Goal: Task Accomplishment & Management: Use online tool/utility

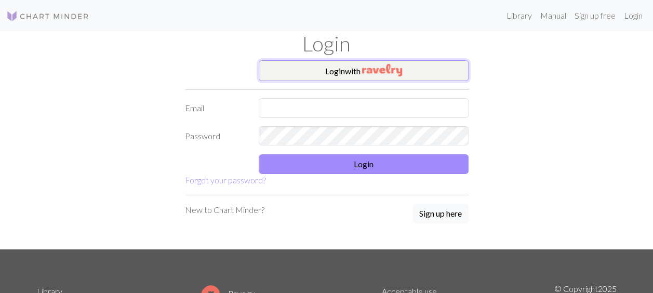
click at [359, 68] on button "Login with" at bounding box center [364, 70] width 210 height 21
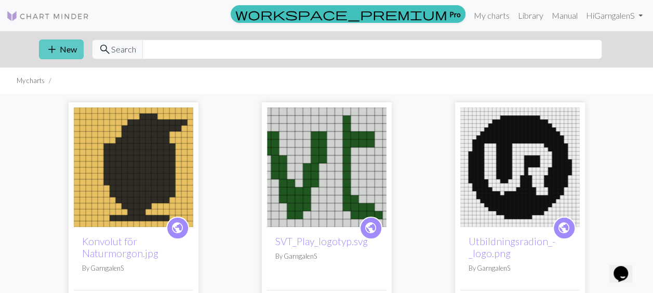
click at [61, 52] on button "add New" at bounding box center [61, 49] width 45 height 20
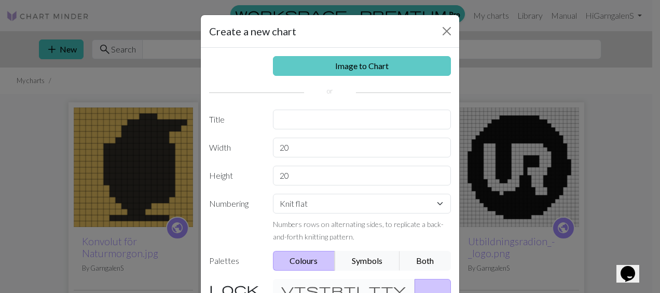
click at [350, 61] on link "Image to Chart" at bounding box center [362, 66] width 179 height 20
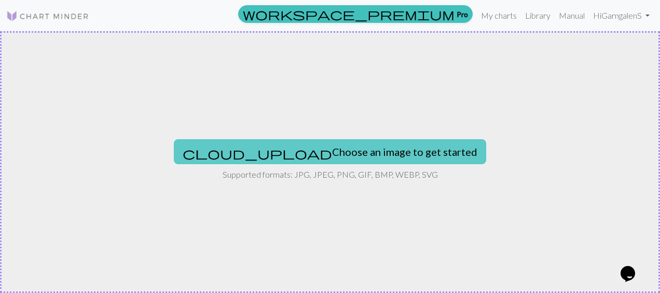
click at [343, 152] on button "cloud_upload Choose an image to get started" at bounding box center [330, 151] width 313 height 25
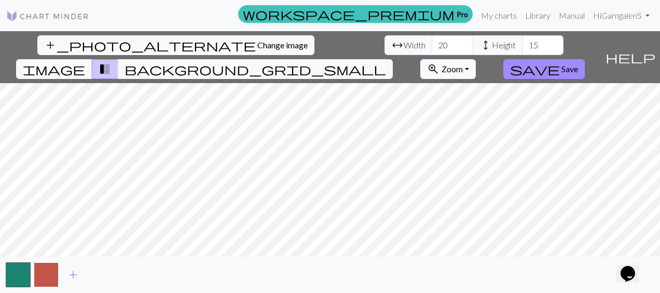
click at [47, 274] on button "button" at bounding box center [46, 274] width 25 height 25
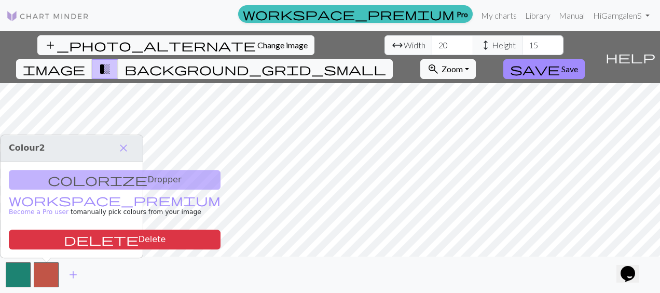
click at [94, 182] on div "colorize Dropper workspace_premium Become a Pro user to manually pick colours f…" at bounding box center [72, 209] width 142 height 96
click at [47, 274] on button "button" at bounding box center [46, 274] width 25 height 25
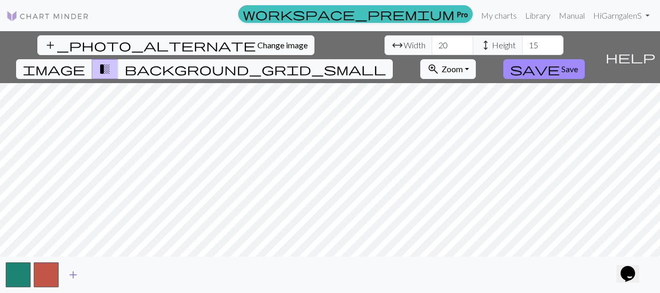
click at [74, 274] on span "add" at bounding box center [73, 274] width 12 height 15
click at [98, 274] on span "add" at bounding box center [101, 274] width 12 height 15
click at [47, 278] on button "button" at bounding box center [46, 274] width 25 height 25
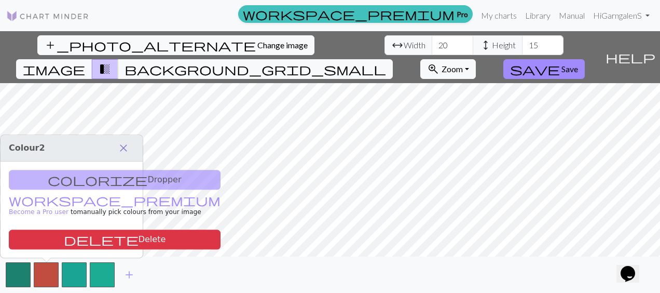
click at [124, 151] on span "close" at bounding box center [123, 148] width 12 height 15
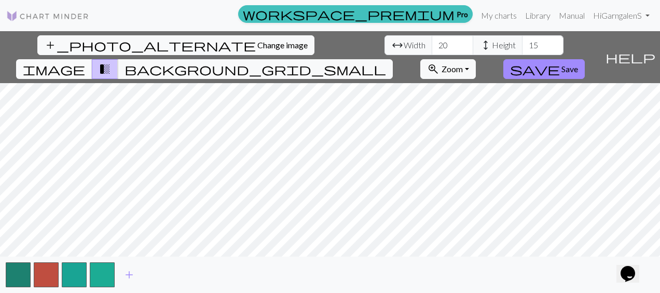
click at [85, 62] on span "image" at bounding box center [54, 69] width 62 height 15
click at [386, 62] on span "background_grid_small" at bounding box center [256, 69] width 262 height 15
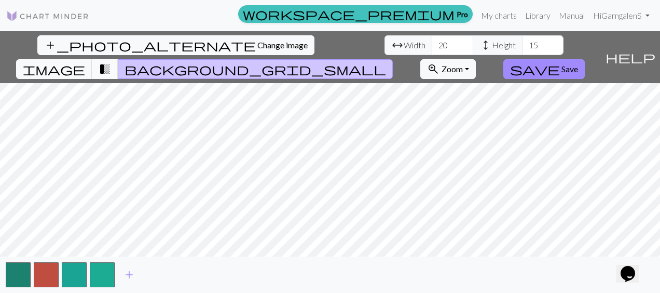
click at [111, 62] on span "transition_fade" at bounding box center [105, 69] width 12 height 15
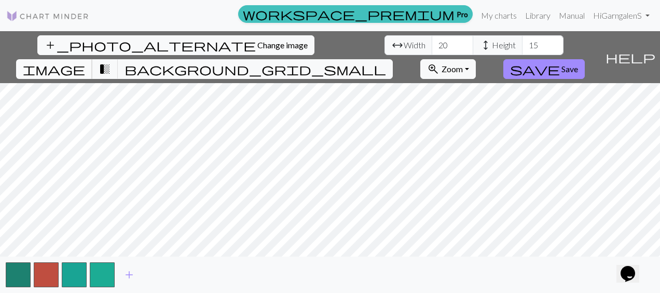
click at [85, 62] on span "image" at bounding box center [54, 69] width 62 height 15
click at [128, 273] on span "add" at bounding box center [129, 274] width 12 height 15
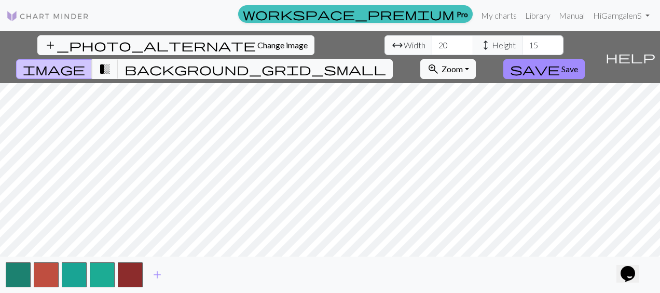
drag, startPoint x: 137, startPoint y: 287, endPoint x: 533, endPoint y: 273, distance: 395.9
click at [533, 273] on div "add" at bounding box center [330, 275] width 660 height 36
click at [258, 48] on span "Change image" at bounding box center [283, 45] width 50 height 10
click at [463, 64] on span "Zoom" at bounding box center [452, 69] width 21 height 10
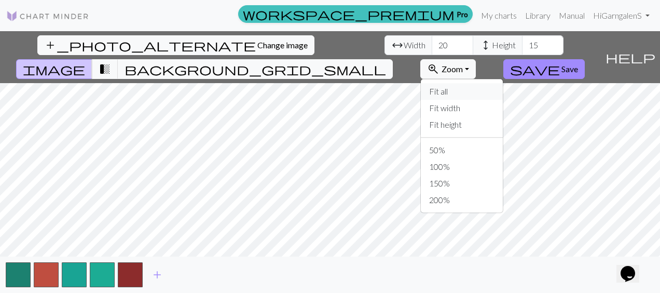
click at [496, 83] on button "Fit all" at bounding box center [462, 91] width 82 height 17
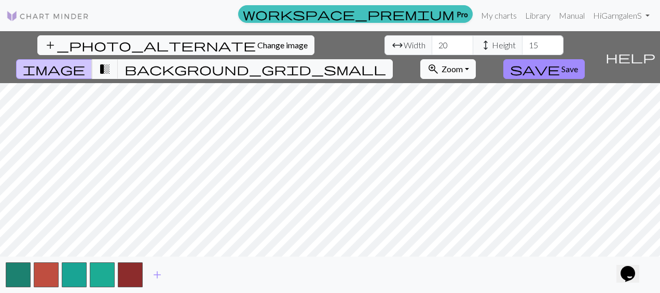
click at [463, 64] on span "Zoom" at bounding box center [452, 69] width 21 height 10
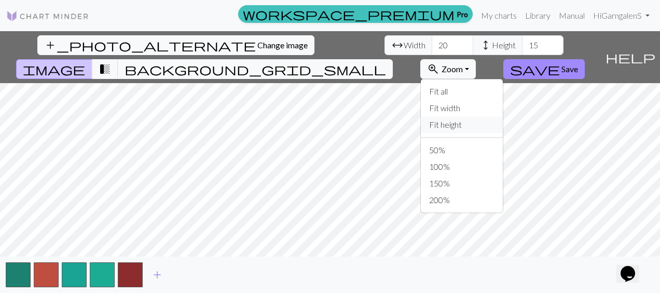
click at [503, 116] on button "Fit height" at bounding box center [462, 124] width 82 height 17
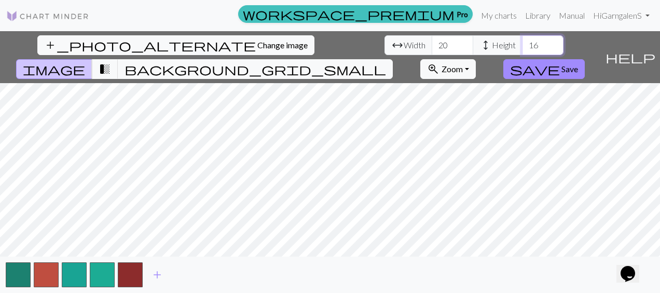
click at [522, 41] on input "16" at bounding box center [543, 45] width 42 height 20
click at [522, 41] on input "17" at bounding box center [543, 45] width 42 height 20
click at [522, 41] on input "18" at bounding box center [543, 45] width 42 height 20
click at [522, 41] on input "19" at bounding box center [543, 45] width 42 height 20
click at [522, 41] on input "20" at bounding box center [543, 45] width 42 height 20
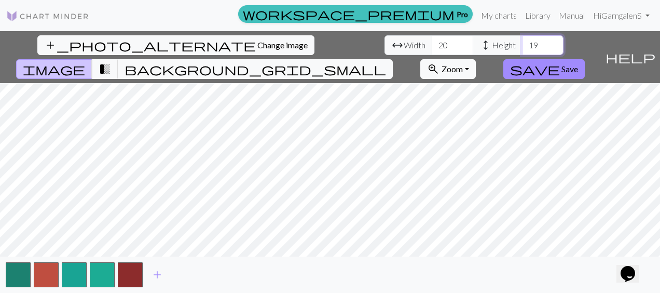
click at [522, 48] on input "19" at bounding box center [543, 45] width 42 height 20
click at [522, 48] on input "18" at bounding box center [543, 45] width 42 height 20
click at [522, 39] on input "19" at bounding box center [543, 45] width 42 height 20
type input "20"
click at [522, 39] on input "20" at bounding box center [543, 45] width 42 height 20
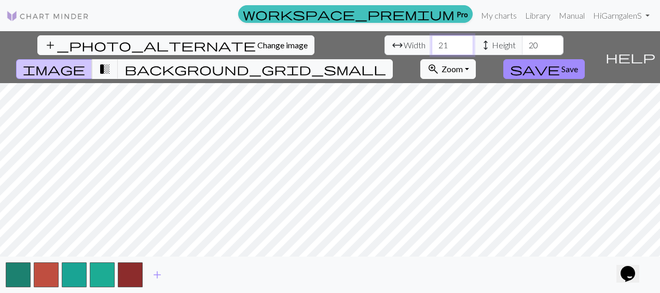
click at [432, 43] on input "21" at bounding box center [453, 45] width 42 height 20
click at [432, 43] on input "22" at bounding box center [453, 45] width 42 height 20
click at [432, 43] on input "23" at bounding box center [453, 45] width 42 height 20
click at [432, 43] on input "24" at bounding box center [453, 45] width 42 height 20
click at [432, 43] on input "25" at bounding box center [453, 45] width 42 height 20
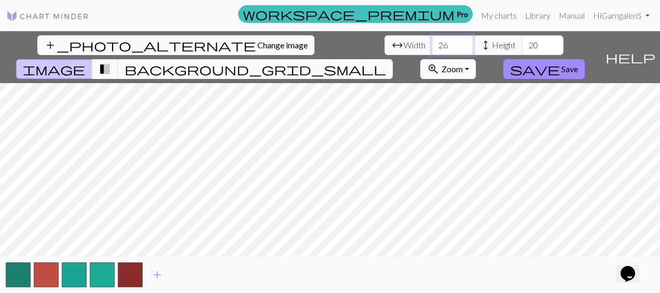
click at [432, 43] on input "26" at bounding box center [453, 45] width 42 height 20
click at [432, 48] on input "25" at bounding box center [453, 45] width 42 height 20
click at [432, 43] on input "26" at bounding box center [453, 45] width 42 height 20
click at [432, 43] on input "27" at bounding box center [453, 45] width 42 height 20
click at [432, 43] on input "28" at bounding box center [453, 45] width 42 height 20
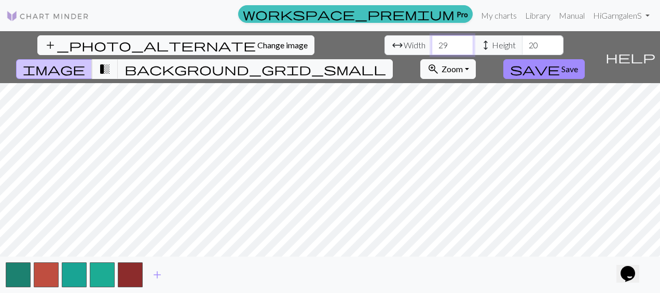
click at [432, 43] on input "29" at bounding box center [453, 45] width 42 height 20
click at [432, 42] on input "30" at bounding box center [453, 45] width 42 height 20
click at [432, 42] on input "31" at bounding box center [453, 45] width 42 height 20
click at [432, 42] on input "32" at bounding box center [453, 45] width 42 height 20
click at [432, 42] on input "33" at bounding box center [453, 45] width 42 height 20
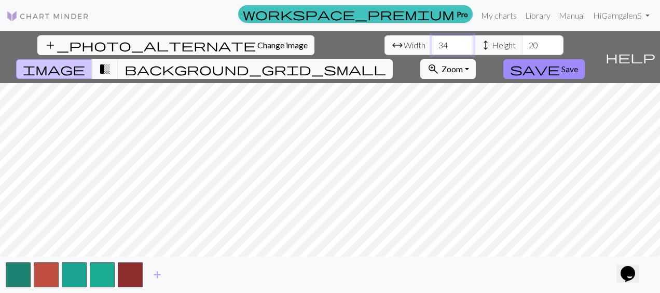
click at [432, 42] on input "34" at bounding box center [453, 45] width 42 height 20
click at [432, 42] on input "35" at bounding box center [453, 45] width 42 height 20
click at [432, 49] on input "34" at bounding box center [453, 45] width 42 height 20
type input "33"
click at [432, 49] on input "33" at bounding box center [453, 45] width 42 height 20
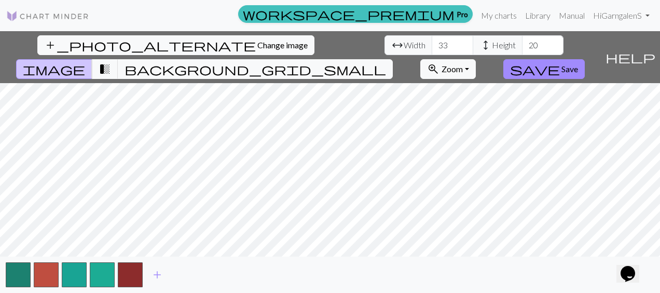
click at [480, 43] on span "height" at bounding box center [486, 45] width 12 height 15
click at [480, 41] on span "height" at bounding box center [486, 45] width 12 height 15
click at [522, 41] on input "21" at bounding box center [543, 45] width 42 height 20
click at [522, 41] on input "22" at bounding box center [543, 45] width 42 height 20
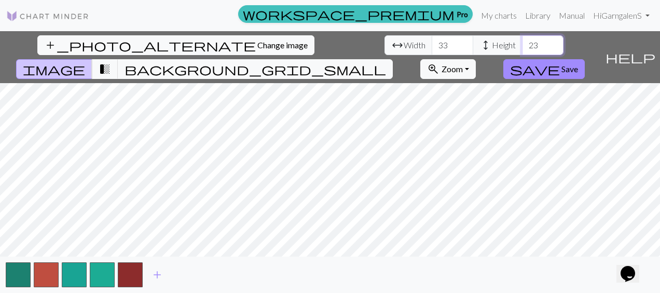
click at [522, 41] on input "23" at bounding box center [543, 45] width 42 height 20
click at [522, 41] on input "24" at bounding box center [543, 45] width 42 height 20
click at [522, 43] on input "25" at bounding box center [543, 45] width 42 height 20
click at [522, 43] on input "26" at bounding box center [543, 45] width 42 height 20
click at [522, 43] on input "27" at bounding box center [543, 45] width 42 height 20
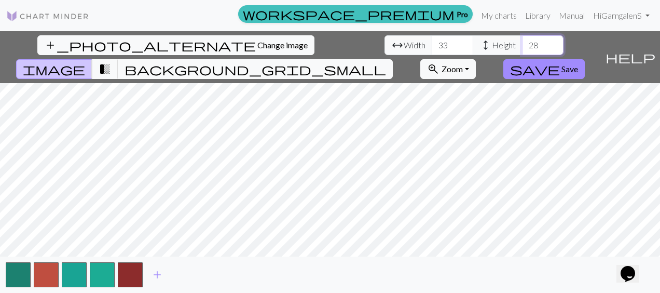
click at [522, 43] on input "28" at bounding box center [543, 45] width 42 height 20
click at [522, 43] on input "29" at bounding box center [543, 45] width 42 height 20
type input "30"
click at [522, 43] on input "30" at bounding box center [543, 45] width 42 height 20
click at [578, 64] on span "Save" at bounding box center [570, 69] width 17 height 10
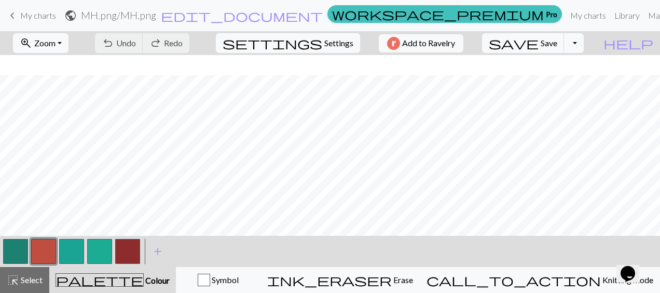
scroll to position [108, 0]
click at [134, 252] on button "button" at bounding box center [127, 251] width 25 height 25
click at [130, 253] on button "button" at bounding box center [127, 251] width 25 height 25
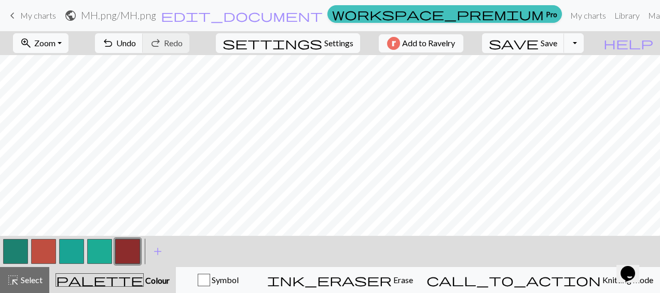
click at [45, 250] on button "button" at bounding box center [43, 251] width 25 height 25
click at [67, 249] on button "button" at bounding box center [71, 251] width 25 height 25
click at [77, 256] on button "button" at bounding box center [71, 251] width 25 height 25
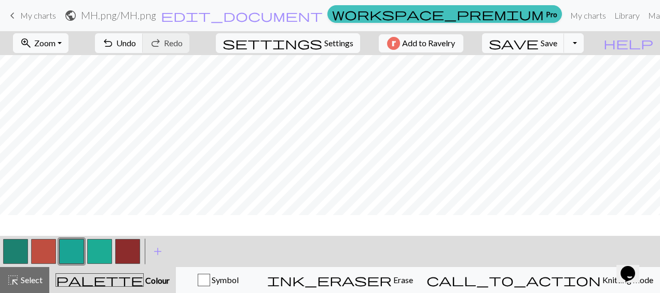
scroll to position [17, 0]
click at [114, 41] on span "undo" at bounding box center [108, 43] width 12 height 15
click at [136, 42] on span "Undo" at bounding box center [126, 43] width 20 height 10
click at [45, 251] on button "button" at bounding box center [43, 251] width 25 height 25
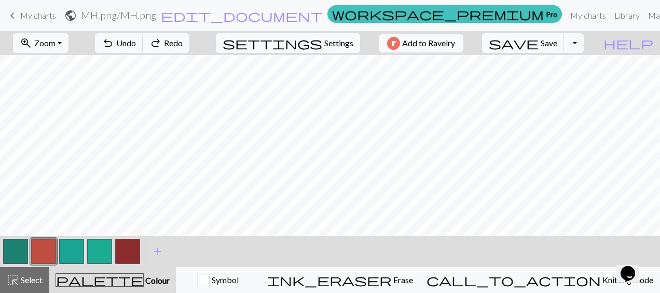
click at [133, 246] on button "button" at bounding box center [127, 251] width 25 height 25
click at [159, 250] on span "add" at bounding box center [158, 251] width 12 height 15
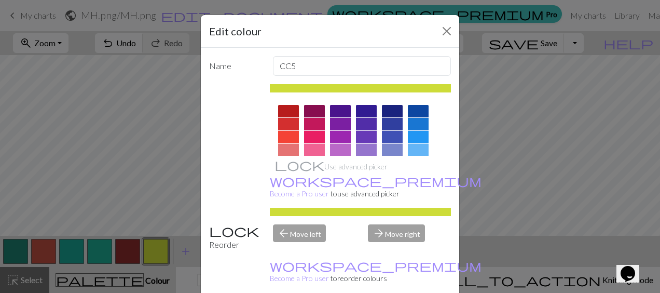
click at [379, 224] on div "arrow_forward Move right" at bounding box center [410, 237] width 96 height 26
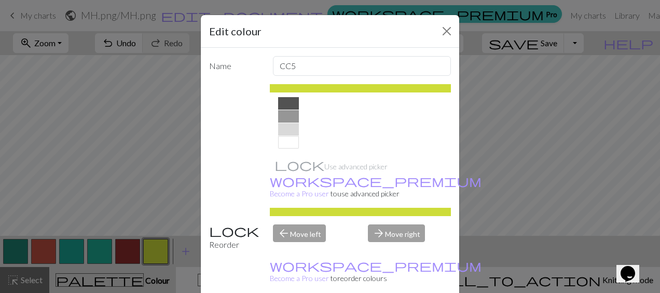
scroll to position [236, 0]
click at [282, 139] on div at bounding box center [288, 137] width 21 height 12
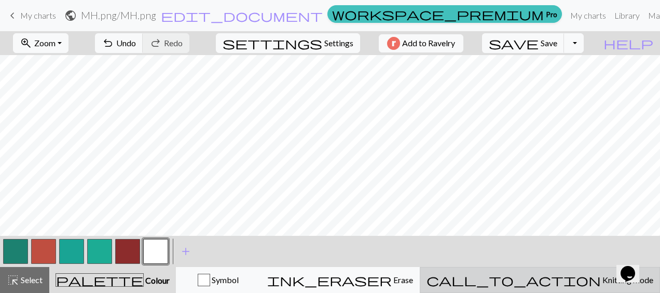
click at [575, 286] on div "call_to_action Knitting mode Knitting mode" at bounding box center [540, 280] width 227 height 12
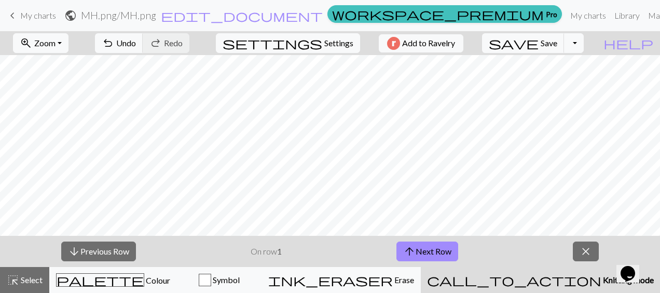
click at [575, 286] on div "call_to_action Knitting mode Knitting mode" at bounding box center [540, 280] width 227 height 12
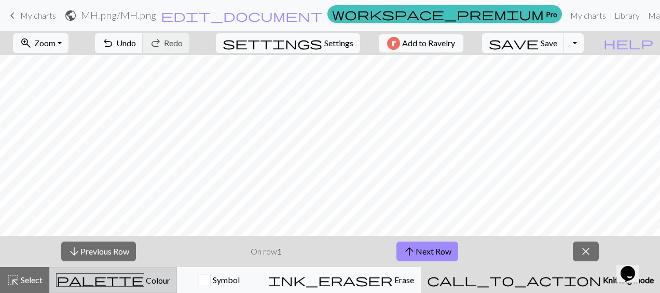
click at [144, 278] on span "Colour" at bounding box center [157, 280] width 26 height 10
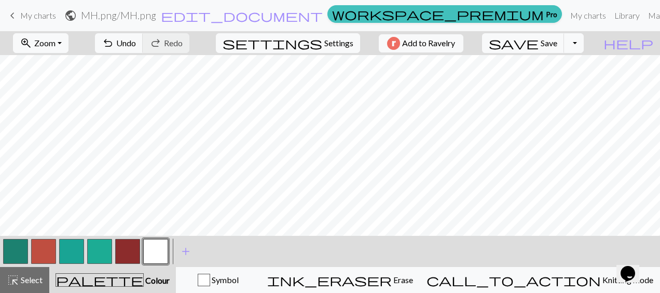
click at [35, 19] on span "My charts" at bounding box center [38, 15] width 36 height 10
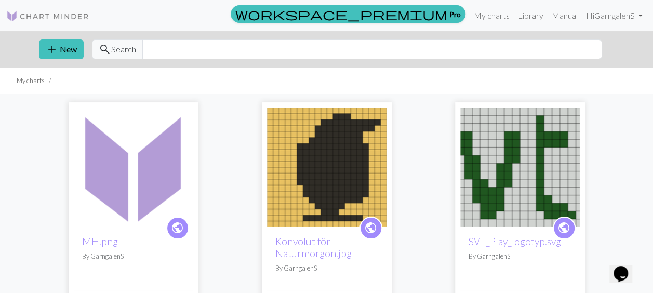
click at [120, 180] on img at bounding box center [133, 166] width 119 height 119
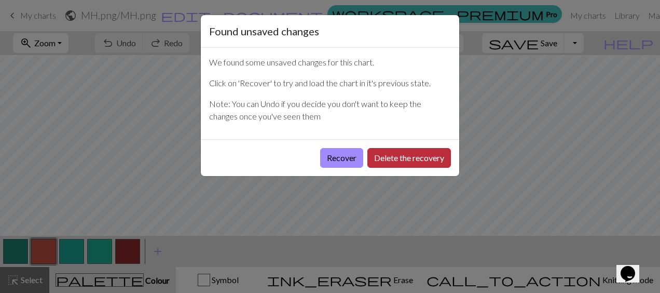
click at [402, 157] on button "Delete the recovery" at bounding box center [410, 158] width 84 height 20
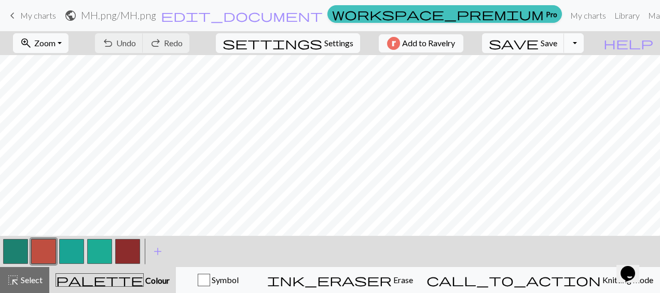
click at [584, 43] on button "Toggle Dropdown" at bounding box center [574, 43] width 20 height 20
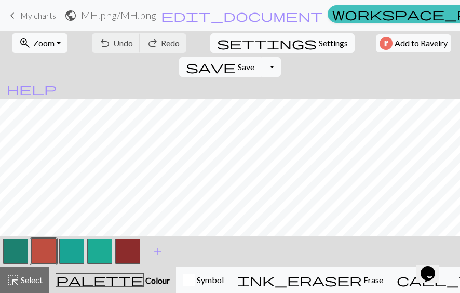
click at [14, 17] on span "keyboard_arrow_left" at bounding box center [12, 15] width 12 height 15
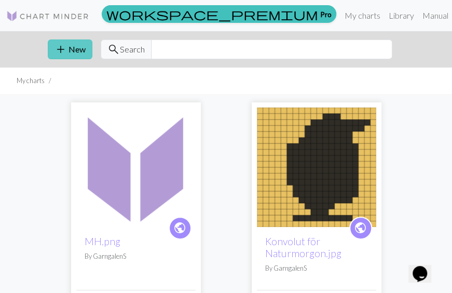
click at [83, 50] on button "add New" at bounding box center [70, 49] width 45 height 20
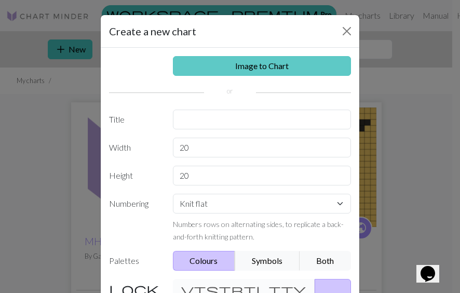
click at [222, 63] on link "Image to Chart" at bounding box center [262, 66] width 179 height 20
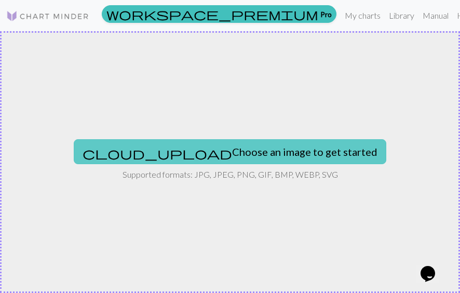
click at [199, 151] on button "cloud_upload Choose an image to get started" at bounding box center [230, 151] width 313 height 25
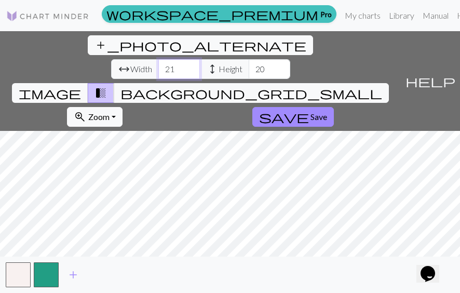
click at [158, 59] on input "21" at bounding box center [179, 69] width 42 height 20
click at [158, 59] on input "22" at bounding box center [179, 69] width 42 height 20
click at [158, 59] on input "23" at bounding box center [179, 69] width 42 height 20
click at [158, 59] on input "24" at bounding box center [179, 69] width 42 height 20
click at [158, 59] on input "25" at bounding box center [179, 69] width 42 height 20
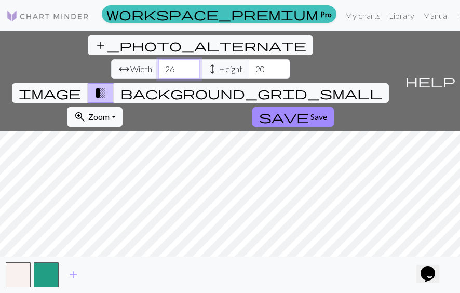
click at [158, 59] on input "26" at bounding box center [179, 69] width 42 height 20
click at [158, 59] on input "27" at bounding box center [179, 69] width 42 height 20
click at [158, 59] on input "28" at bounding box center [179, 69] width 42 height 20
click at [158, 59] on input "29" at bounding box center [179, 69] width 42 height 20
click at [158, 59] on input "30" at bounding box center [179, 69] width 42 height 20
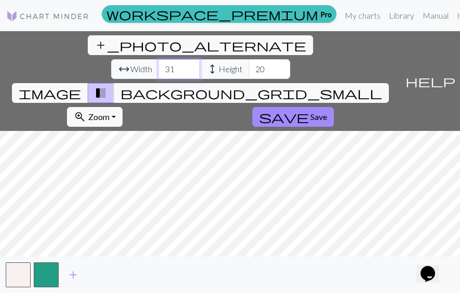
click at [158, 59] on input "31" at bounding box center [179, 69] width 42 height 20
click at [158, 59] on input "32" at bounding box center [179, 69] width 42 height 20
click at [158, 59] on input "33" at bounding box center [179, 69] width 42 height 20
click at [158, 59] on input "34" at bounding box center [179, 69] width 42 height 20
type input "35"
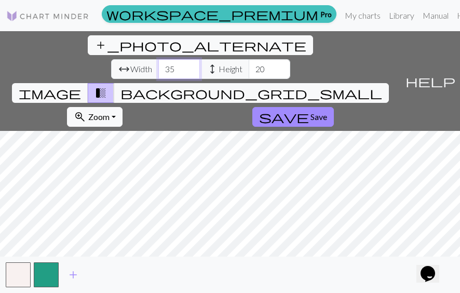
click at [158, 59] on input "35" at bounding box center [179, 69] width 42 height 20
click at [206, 62] on span "height" at bounding box center [212, 69] width 12 height 15
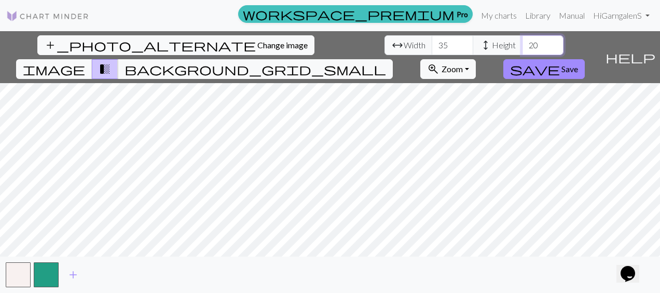
click at [522, 40] on input "20" at bounding box center [543, 45] width 42 height 20
click at [522, 42] on input "21" at bounding box center [543, 45] width 42 height 20
click at [522, 42] on input "22" at bounding box center [543, 45] width 42 height 20
click at [522, 42] on input "23" at bounding box center [543, 45] width 42 height 20
click at [522, 42] on input "24" at bounding box center [543, 45] width 42 height 20
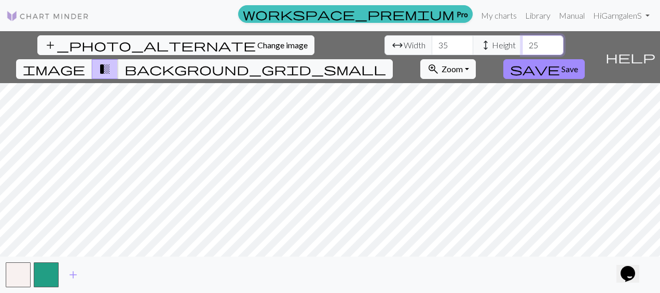
click at [522, 42] on input "25" at bounding box center [543, 45] width 42 height 20
click at [522, 42] on input "26" at bounding box center [543, 45] width 42 height 20
click at [522, 42] on input "27" at bounding box center [543, 45] width 42 height 20
click at [522, 42] on input "28" at bounding box center [543, 45] width 42 height 20
click at [522, 42] on input "29" at bounding box center [543, 45] width 42 height 20
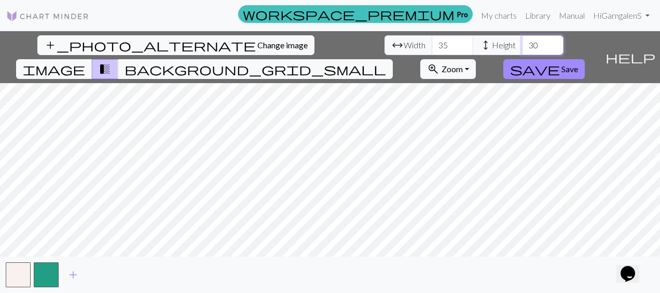
click at [522, 42] on input "30" at bounding box center [543, 45] width 42 height 20
click at [522, 42] on input "31" at bounding box center [543, 45] width 42 height 20
click at [522, 42] on input "32" at bounding box center [543, 45] width 42 height 20
click at [522, 42] on input "33" at bounding box center [543, 45] width 42 height 20
click at [522, 42] on input "34" at bounding box center [543, 45] width 42 height 20
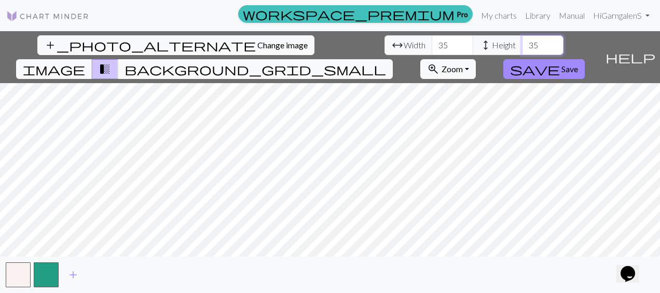
click at [522, 42] on input "35" at bounding box center [543, 45] width 42 height 20
click at [522, 42] on input "36" at bounding box center [543, 45] width 42 height 20
type input "37"
click at [522, 42] on input "37" at bounding box center [543, 45] width 42 height 20
click at [258, 46] on span "Change image" at bounding box center [283, 45] width 50 height 10
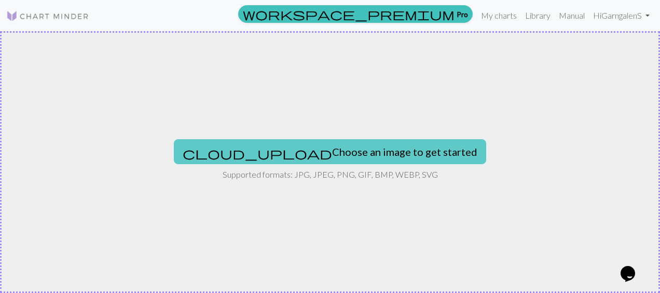
click at [311, 151] on button "cloud_upload Choose an image to get started" at bounding box center [330, 151] width 313 height 25
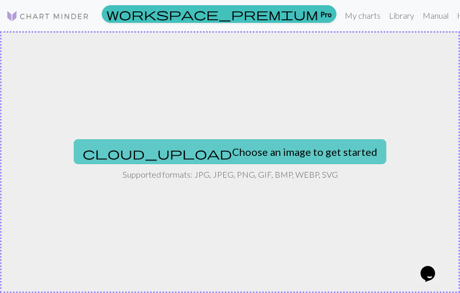
click at [230, 155] on button "cloud_upload Choose an image to get started" at bounding box center [230, 151] width 313 height 25
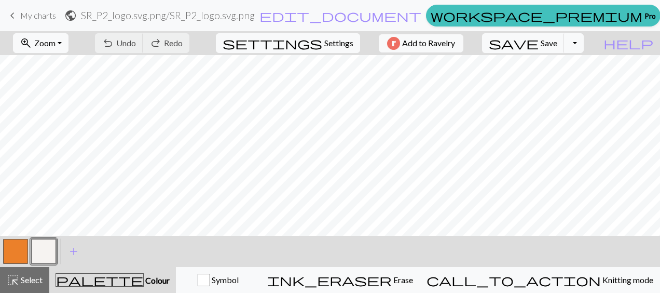
click at [26, 17] on span "My charts" at bounding box center [38, 15] width 36 height 10
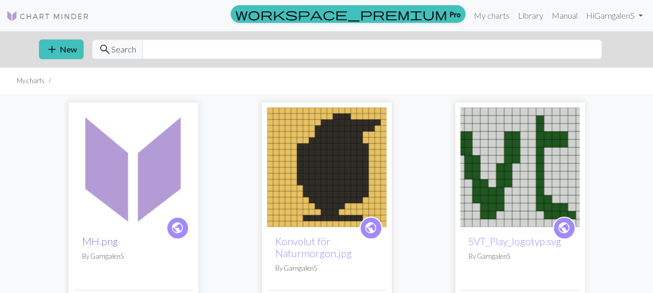
click at [98, 242] on link "MH.png" at bounding box center [100, 241] width 36 height 12
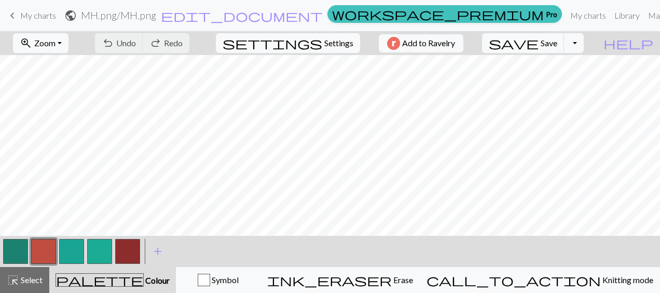
click at [14, 18] on span "keyboard_arrow_left" at bounding box center [12, 15] width 12 height 15
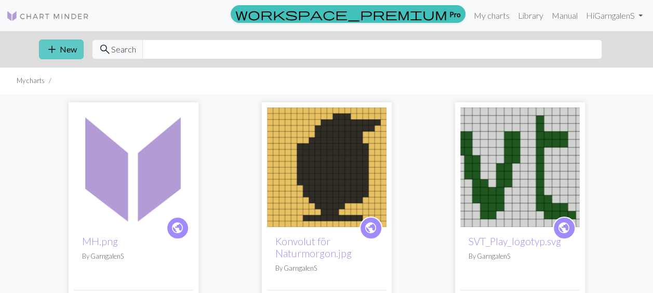
click at [62, 46] on button "add New" at bounding box center [61, 49] width 45 height 20
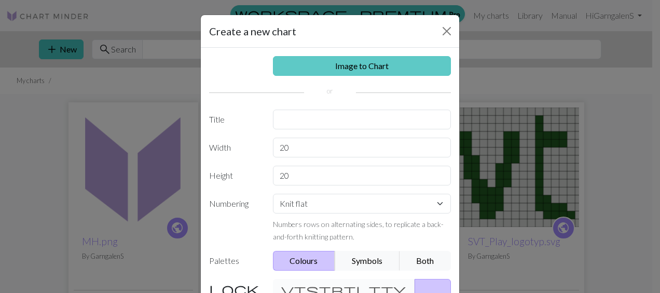
click at [384, 65] on link "Image to Chart" at bounding box center [362, 66] width 179 height 20
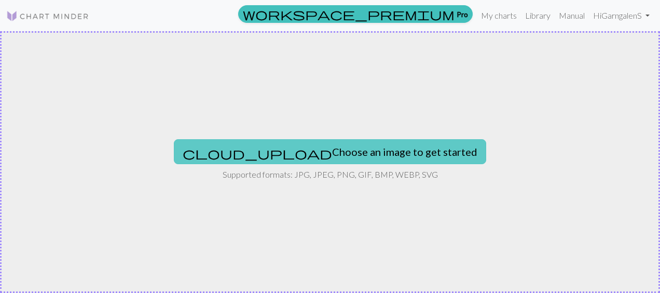
drag, startPoint x: 315, startPoint y: 154, endPoint x: 288, endPoint y: 155, distance: 27.5
click at [288, 155] on button "cloud_upload Choose an image to get started" at bounding box center [330, 151] width 313 height 25
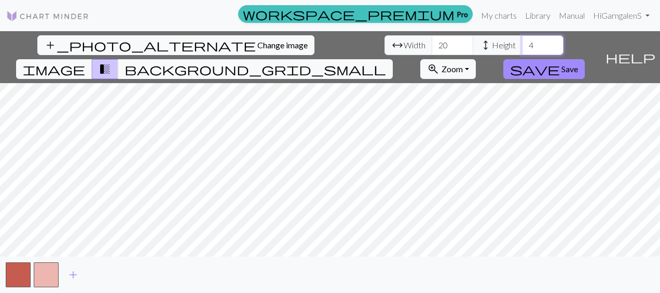
click at [522, 42] on input "4" at bounding box center [543, 45] width 42 height 20
click at [522, 42] on input "5" at bounding box center [543, 45] width 42 height 20
click at [522, 42] on input "6" at bounding box center [543, 45] width 42 height 20
click at [522, 42] on input "7" at bounding box center [543, 45] width 42 height 20
click at [522, 42] on input "8" at bounding box center [543, 45] width 42 height 20
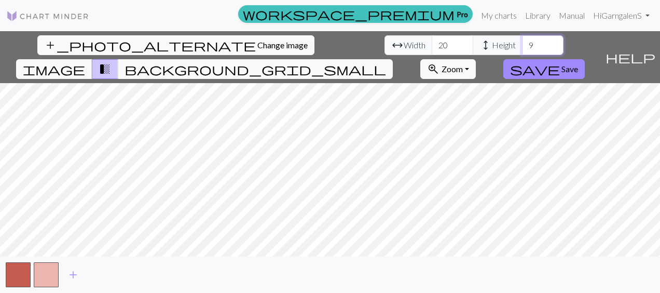
click at [522, 42] on input "9" at bounding box center [543, 45] width 42 height 20
type input "10"
click at [522, 42] on input "10" at bounding box center [543, 45] width 42 height 20
click at [432, 42] on input "21" at bounding box center [453, 45] width 42 height 20
click at [432, 42] on input "22" at bounding box center [453, 45] width 42 height 20
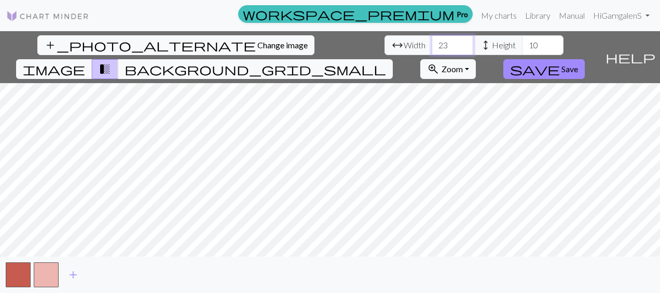
click at [432, 42] on input "23" at bounding box center [453, 45] width 42 height 20
click at [432, 42] on input "24" at bounding box center [453, 45] width 42 height 20
click at [432, 42] on input "25" at bounding box center [453, 45] width 42 height 20
click at [432, 42] on input "26" at bounding box center [453, 45] width 42 height 20
click at [432, 42] on input "27" at bounding box center [453, 45] width 42 height 20
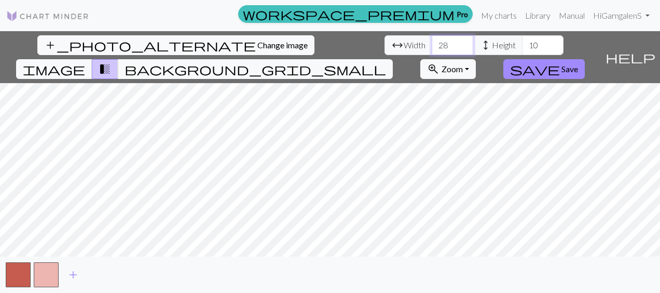
click at [432, 42] on input "28" at bounding box center [453, 45] width 42 height 20
click at [432, 42] on input "29" at bounding box center [453, 45] width 42 height 20
click at [432, 42] on input "30" at bounding box center [453, 45] width 42 height 20
click at [432, 42] on input "31" at bounding box center [453, 45] width 42 height 20
click at [432, 42] on input "32" at bounding box center [453, 45] width 42 height 20
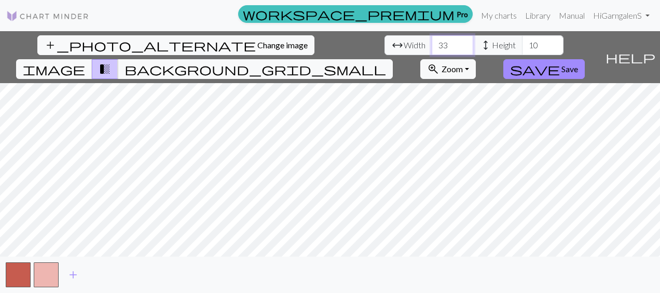
click at [432, 42] on input "33" at bounding box center [453, 45] width 42 height 20
click at [432, 42] on input "34" at bounding box center [453, 45] width 42 height 20
type input "35"
click at [432, 42] on input "35" at bounding box center [453, 45] width 42 height 20
click at [522, 42] on input "11" at bounding box center [543, 45] width 42 height 20
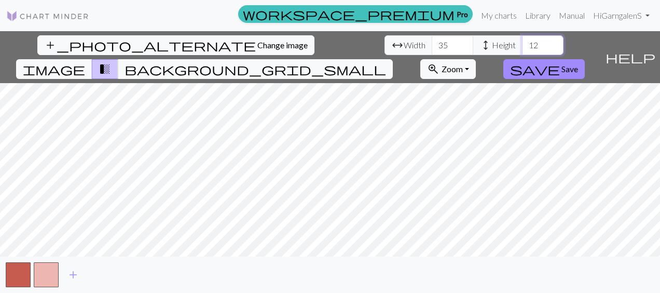
click at [522, 42] on input "12" at bounding box center [543, 45] width 42 height 20
click at [522, 42] on input "13" at bounding box center [543, 45] width 42 height 20
click at [522, 42] on input "14" at bounding box center [543, 45] width 42 height 20
click at [522, 42] on input "15" at bounding box center [543, 45] width 42 height 20
click at [522, 42] on input "16" at bounding box center [543, 45] width 42 height 20
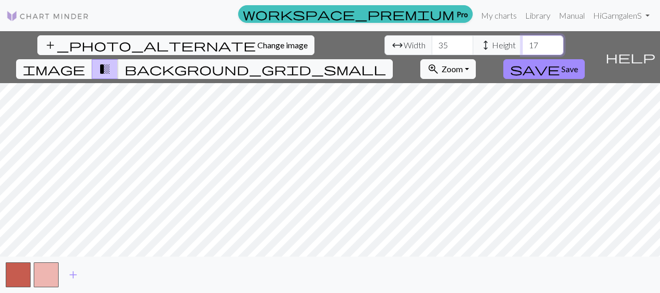
click at [522, 42] on input "17" at bounding box center [543, 45] width 42 height 20
click at [522, 42] on input "18" at bounding box center [543, 45] width 42 height 20
click at [522, 42] on input "19" at bounding box center [543, 45] width 42 height 20
click at [522, 48] on input "18" at bounding box center [543, 45] width 42 height 20
click at [522, 48] on input "17" at bounding box center [543, 45] width 42 height 20
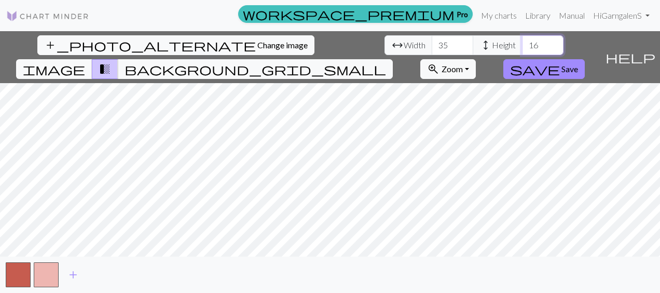
click at [522, 48] on input "16" at bounding box center [543, 45] width 42 height 20
click at [522, 48] on input "15" at bounding box center [543, 45] width 42 height 20
click at [522, 48] on input "14" at bounding box center [543, 45] width 42 height 20
click at [522, 48] on input "13" at bounding box center [543, 45] width 42 height 20
click at [522, 48] on input "12" at bounding box center [543, 45] width 42 height 20
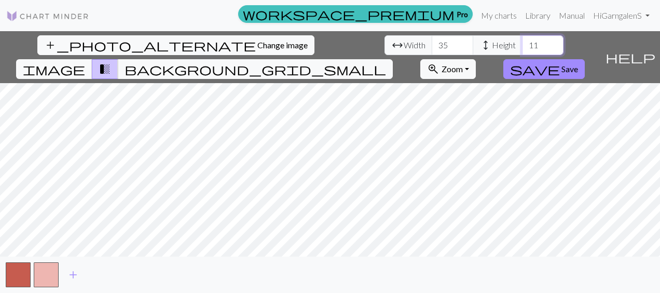
click at [522, 48] on input "11" at bounding box center [543, 45] width 42 height 20
click at [522, 48] on input "10" at bounding box center [543, 45] width 42 height 20
type input "9"
click at [522, 48] on input "9" at bounding box center [543, 45] width 42 height 20
click at [432, 42] on input "36" at bounding box center [453, 45] width 42 height 20
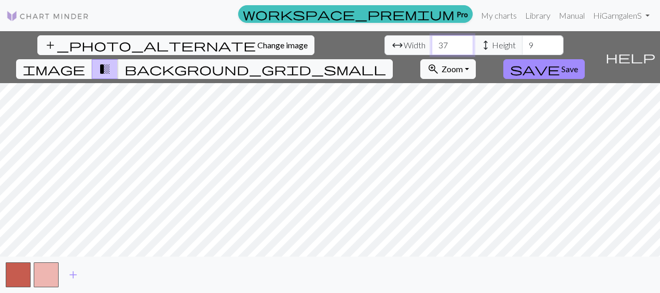
click at [432, 42] on input "37" at bounding box center [453, 45] width 42 height 20
type input "38"
click at [432, 42] on input "38" at bounding box center [453, 45] width 42 height 20
type input "10"
click at [522, 41] on input "10" at bounding box center [543, 45] width 42 height 20
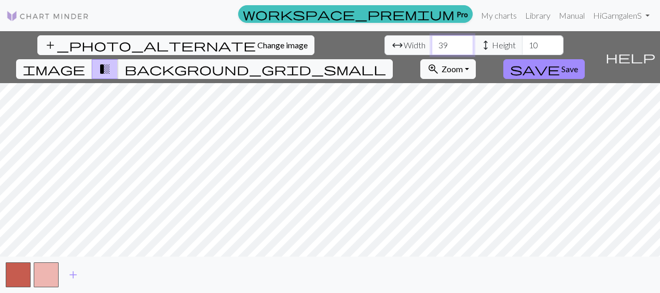
click at [432, 42] on input "39" at bounding box center [453, 45] width 42 height 20
click at [432, 42] on input "40" at bounding box center [453, 45] width 42 height 20
click at [432, 42] on input "41" at bounding box center [453, 45] width 42 height 20
click at [432, 42] on input "42" at bounding box center [453, 45] width 42 height 20
click at [432, 42] on input "43" at bounding box center [453, 45] width 42 height 20
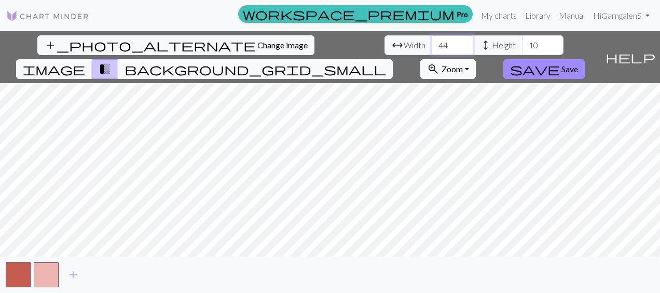
click at [432, 42] on input "44" at bounding box center [453, 45] width 42 height 20
type input "45"
click at [432, 42] on input "45" at bounding box center [453, 45] width 42 height 20
click at [522, 41] on input "11" at bounding box center [543, 45] width 42 height 20
click at [522, 41] on input "12" at bounding box center [543, 45] width 42 height 20
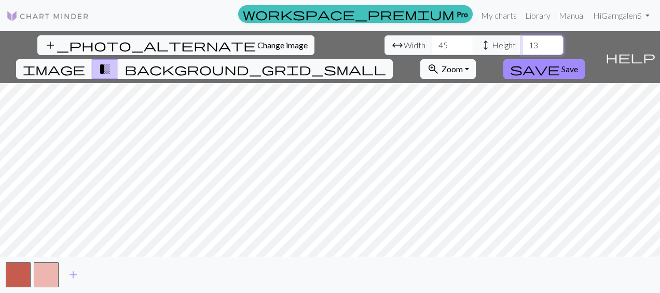
click at [522, 41] on input "13" at bounding box center [543, 45] width 42 height 20
click at [522, 41] on input "14" at bounding box center [543, 45] width 42 height 20
click at [522, 41] on input "15" at bounding box center [543, 45] width 42 height 20
click at [522, 41] on input "16" at bounding box center [543, 45] width 42 height 20
type input "15"
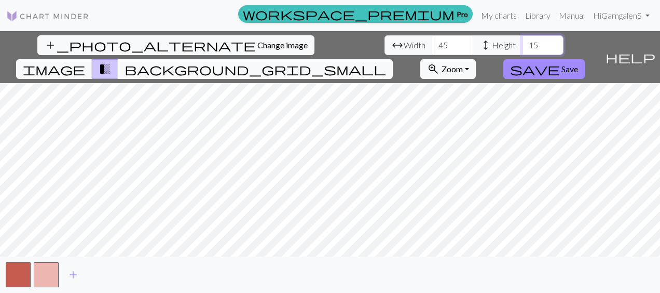
click at [522, 48] on input "15" at bounding box center [543, 45] width 42 height 20
click at [432, 49] on input "44" at bounding box center [453, 45] width 42 height 20
click at [432, 49] on input "43" at bounding box center [453, 45] width 42 height 20
click at [432, 49] on input "42" at bounding box center [453, 45] width 42 height 20
click at [432, 49] on input "41" at bounding box center [453, 45] width 42 height 20
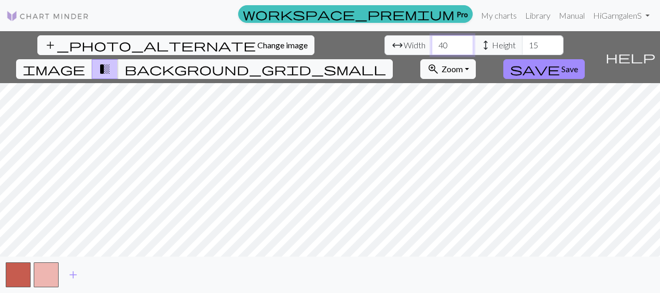
click at [432, 49] on input "40" at bounding box center [453, 45] width 42 height 20
type input "39"
click at [432, 49] on input "39" at bounding box center [453, 45] width 42 height 20
click at [522, 49] on input "14" at bounding box center [543, 45] width 42 height 20
click at [522, 49] on input "13" at bounding box center [543, 45] width 42 height 20
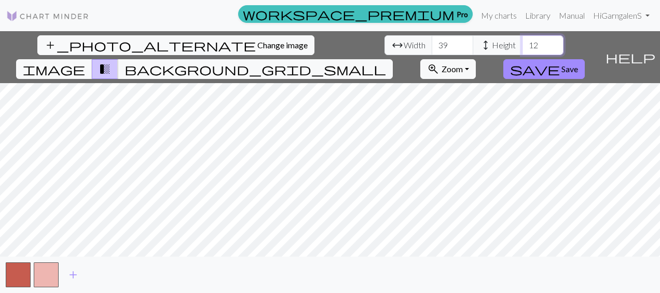
click at [522, 49] on input "12" at bounding box center [543, 45] width 42 height 20
click at [522, 49] on input "11" at bounding box center [543, 45] width 42 height 20
type input "10"
click at [522, 49] on input "10" at bounding box center [543, 45] width 42 height 20
click at [432, 48] on input "38" at bounding box center [453, 45] width 42 height 20
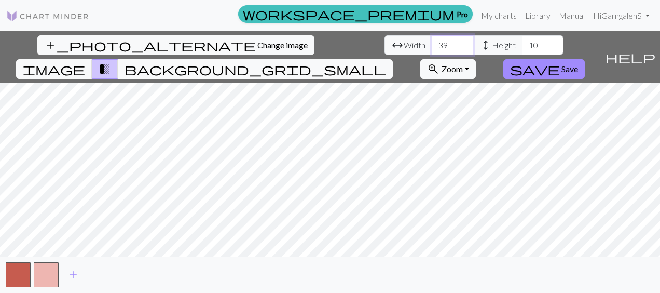
click at [432, 44] on input "39" at bounding box center [453, 45] width 42 height 20
type input "40"
click at [432, 44] on input "40" at bounding box center [453, 45] width 42 height 20
click at [522, 42] on input "11" at bounding box center [543, 45] width 42 height 20
click at [522, 42] on input "12" at bounding box center [543, 45] width 42 height 20
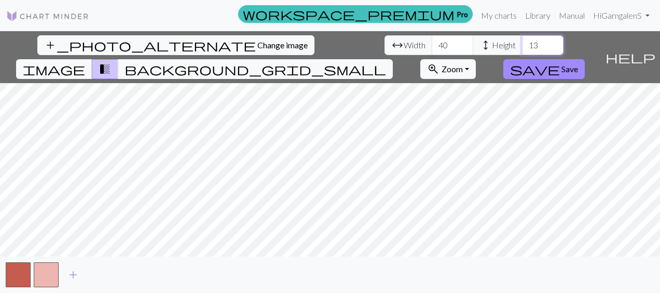
click at [522, 42] on input "13" at bounding box center [543, 45] width 42 height 20
click at [522, 42] on input "14" at bounding box center [543, 45] width 42 height 20
click at [522, 42] on input "15" at bounding box center [543, 45] width 42 height 20
click at [522, 42] on input "16" at bounding box center [543, 45] width 42 height 20
click at [522, 42] on input "17" at bounding box center [543, 45] width 42 height 20
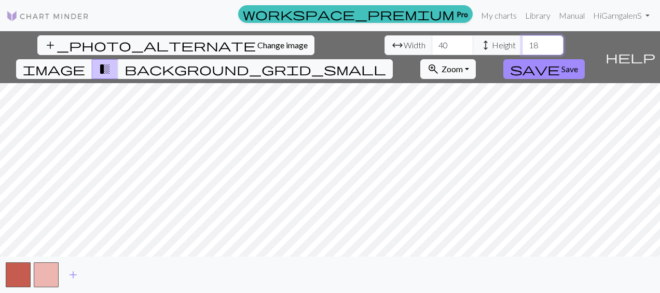
click at [522, 42] on input "18" at bounding box center [543, 45] width 42 height 20
click at [522, 42] on input "19" at bounding box center [543, 45] width 42 height 20
click at [522, 42] on input "20" at bounding box center [543, 45] width 42 height 20
click at [522, 48] on input "19" at bounding box center [543, 45] width 42 height 20
click at [522, 48] on input "18" at bounding box center [543, 45] width 42 height 20
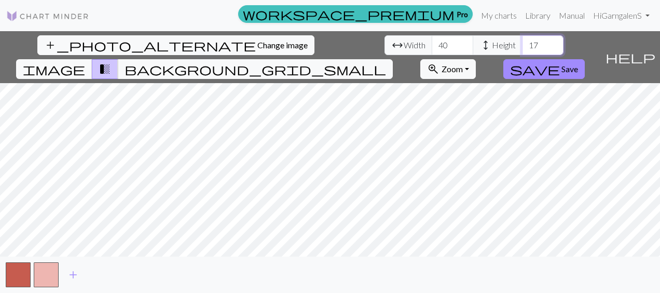
click at [522, 48] on input "17" at bounding box center [543, 45] width 42 height 20
click at [522, 48] on input "16" at bounding box center [543, 45] width 42 height 20
click at [522, 48] on input "15" at bounding box center [543, 45] width 42 height 20
click at [522, 48] on input "14" at bounding box center [543, 45] width 42 height 20
click at [522, 48] on input "13" at bounding box center [543, 45] width 42 height 20
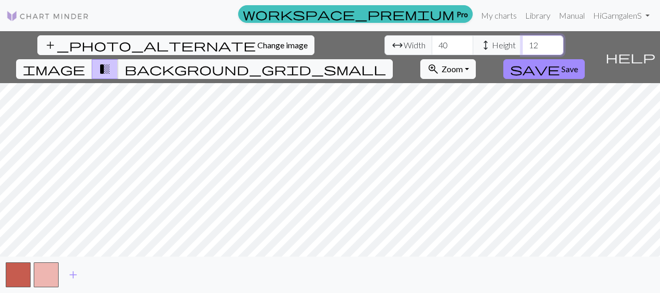
click at [522, 48] on input "12" at bounding box center [543, 45] width 42 height 20
click at [522, 48] on input "11" at bounding box center [543, 45] width 42 height 20
type input "10"
click at [522, 48] on input "10" at bounding box center [543, 45] width 42 height 20
click at [432, 43] on input "41" at bounding box center [453, 45] width 42 height 20
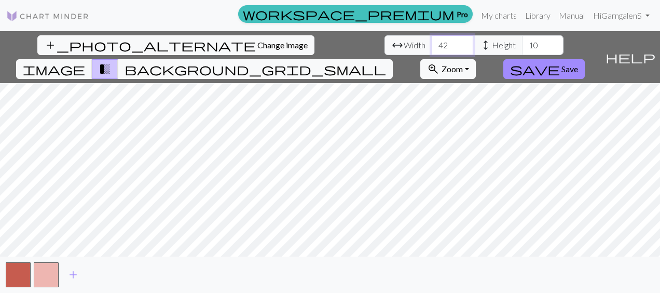
click at [432, 43] on input "42" at bounding box center [453, 45] width 42 height 20
click at [432, 43] on input "43" at bounding box center [453, 45] width 42 height 20
click at [432, 43] on input "44" at bounding box center [453, 45] width 42 height 20
click at [432, 43] on input "45" at bounding box center [453, 45] width 42 height 20
click at [432, 43] on input "46" at bounding box center [453, 45] width 42 height 20
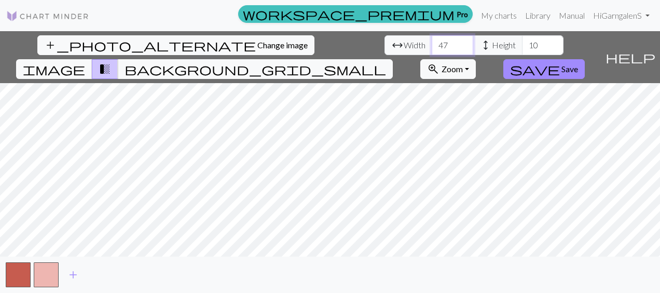
click at [432, 43] on input "47" at bounding box center [453, 45] width 42 height 20
click at [432, 43] on input "48" at bounding box center [453, 45] width 42 height 20
click at [432, 43] on input "49" at bounding box center [453, 45] width 42 height 20
type input "50"
click at [432, 43] on input "50" at bounding box center [453, 45] width 42 height 20
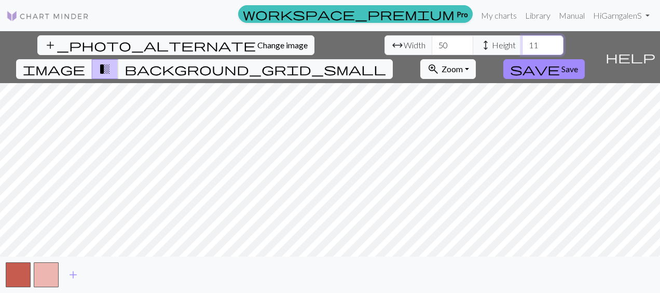
click at [522, 41] on input "11" at bounding box center [543, 45] width 42 height 20
click at [522, 42] on input "12" at bounding box center [543, 45] width 42 height 20
click at [522, 45] on input "11" at bounding box center [543, 45] width 42 height 20
click at [522, 43] on input "12" at bounding box center [543, 45] width 42 height 20
click at [522, 43] on input "13" at bounding box center [543, 45] width 42 height 20
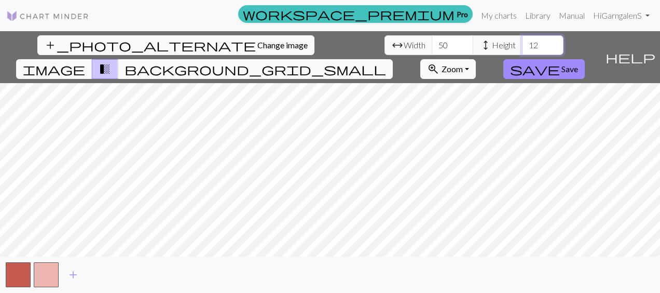
click at [522, 49] on input "12" at bounding box center [543, 45] width 42 height 20
click at [522, 40] on input "13" at bounding box center [543, 45] width 42 height 20
click at [522, 40] on input "14" at bounding box center [543, 45] width 42 height 20
click at [522, 40] on input "15" at bounding box center [543, 45] width 42 height 20
click at [522, 41] on input "16" at bounding box center [543, 45] width 42 height 20
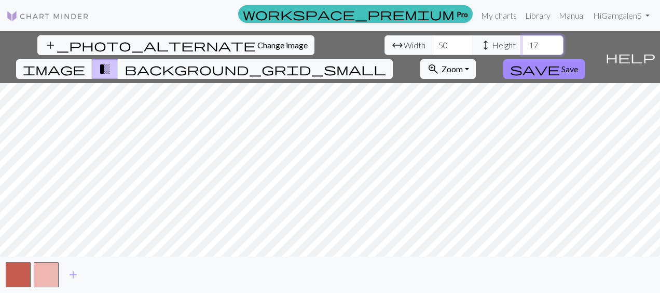
click at [522, 43] on input "17" at bounding box center [543, 45] width 42 height 20
click at [522, 41] on input "18" at bounding box center [543, 45] width 42 height 20
click at [522, 41] on input "19" at bounding box center [543, 45] width 42 height 20
type input "20"
click at [522, 41] on input "20" at bounding box center [543, 45] width 42 height 20
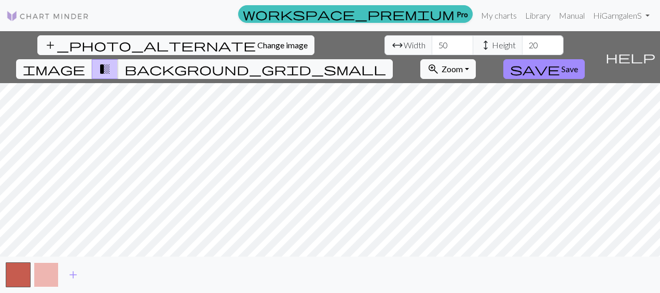
click at [43, 269] on button "button" at bounding box center [46, 274] width 25 height 25
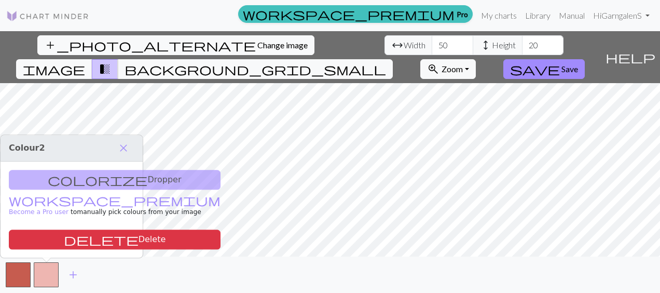
click at [187, 263] on div "add" at bounding box center [330, 275] width 660 height 36
click at [189, 288] on div "add" at bounding box center [330, 275] width 660 height 36
click at [122, 146] on span "close" at bounding box center [123, 148] width 12 height 15
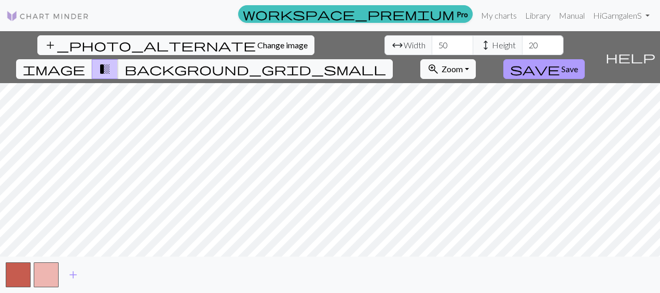
click at [578, 64] on span "Save" at bounding box center [570, 69] width 17 height 10
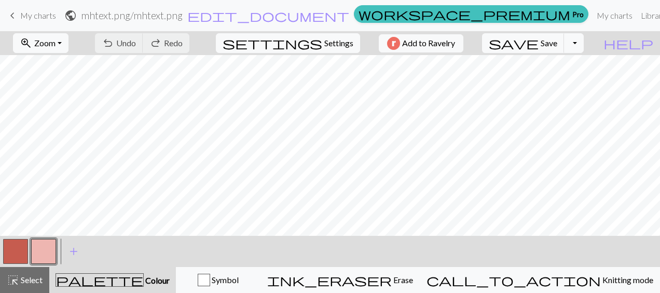
click at [11, 247] on button "button" at bounding box center [15, 251] width 25 height 25
click at [39, 251] on button "button" at bounding box center [43, 251] width 25 height 25
click at [15, 250] on button "button" at bounding box center [15, 251] width 25 height 25
click at [45, 247] on button "button" at bounding box center [43, 251] width 25 height 25
click at [41, 245] on button "button" at bounding box center [43, 251] width 25 height 25
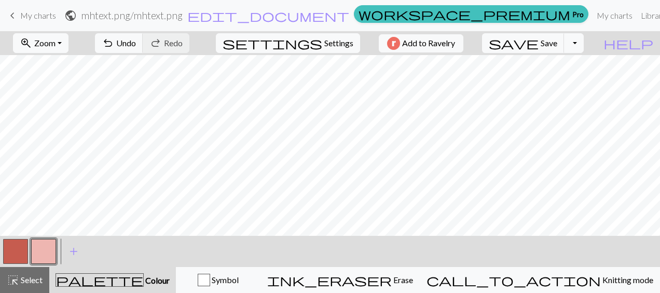
drag, startPoint x: 337, startPoint y: 243, endPoint x: 7, endPoint y: 244, distance: 329.7
click at [7, 244] on button "button" at bounding box center [15, 251] width 25 height 25
click at [35, 248] on button "button" at bounding box center [43, 251] width 25 height 25
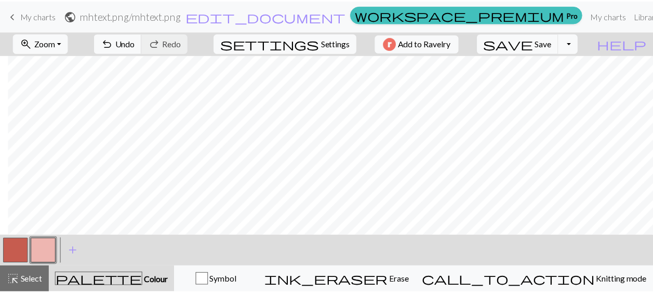
scroll to position [0, 68]
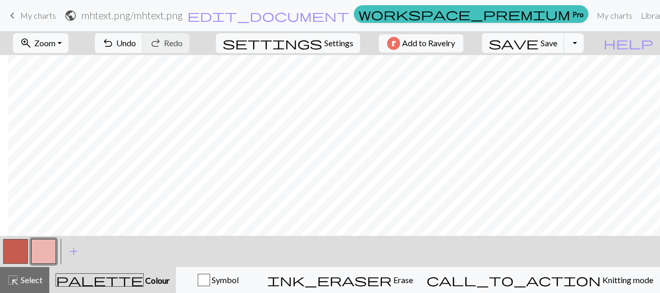
click at [11, 248] on button "button" at bounding box center [15, 251] width 25 height 25
click at [43, 255] on button "button" at bounding box center [43, 251] width 25 height 25
click at [19, 14] on link "keyboard_arrow_left My charts" at bounding box center [31, 16] width 50 height 18
click at [539, 39] on span "save" at bounding box center [514, 43] width 50 height 15
click at [11, 17] on span "keyboard_arrow_left" at bounding box center [12, 15] width 12 height 15
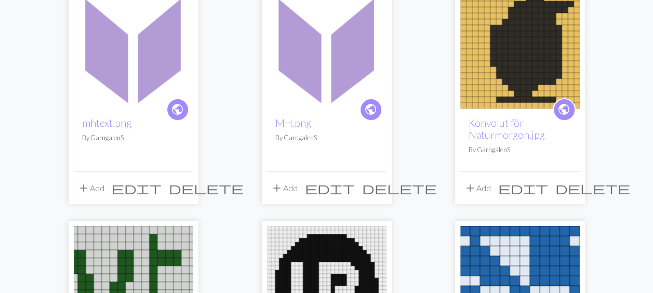
scroll to position [118, 0]
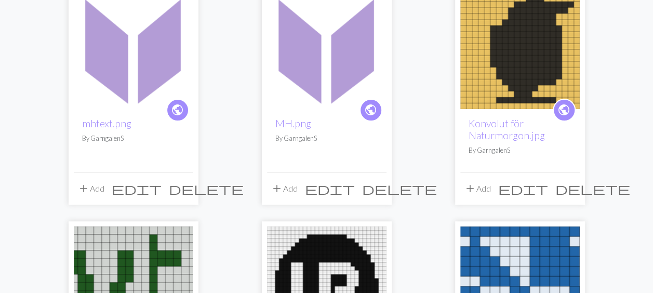
click at [377, 187] on span "delete" at bounding box center [399, 188] width 75 height 15
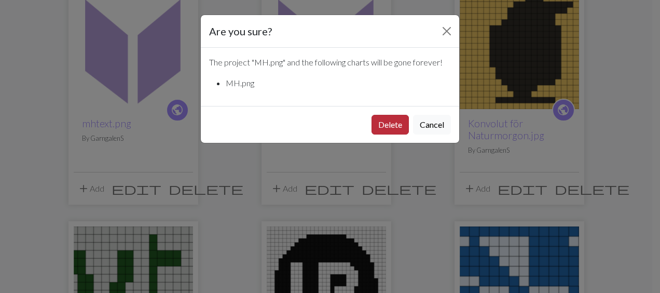
click at [388, 123] on button "Delete" at bounding box center [390, 125] width 37 height 20
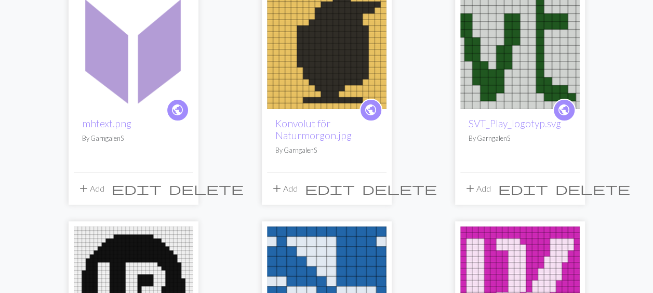
scroll to position [118, 0]
click at [181, 188] on span "delete" at bounding box center [206, 188] width 75 height 15
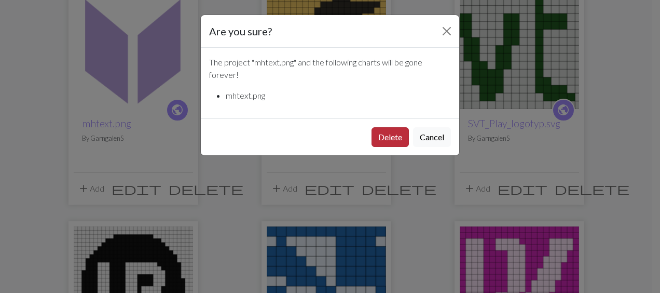
click at [396, 131] on button "Delete" at bounding box center [390, 137] width 37 height 20
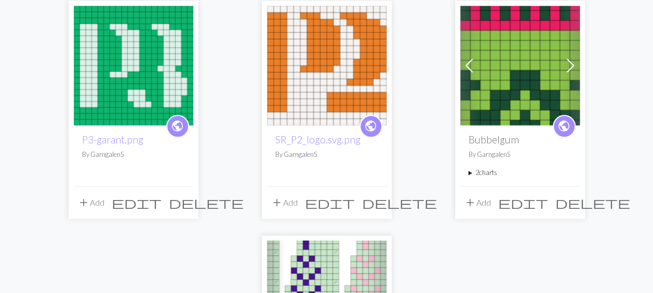
scroll to position [575, 0]
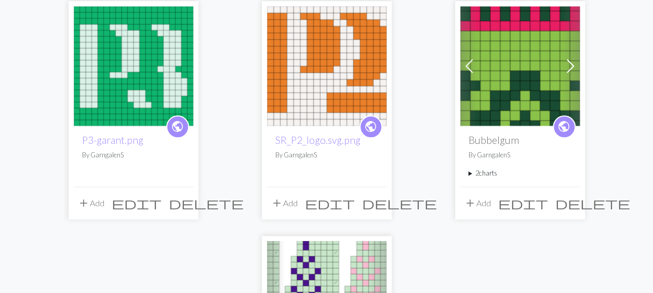
click at [138, 84] on img at bounding box center [133, 65] width 119 height 119
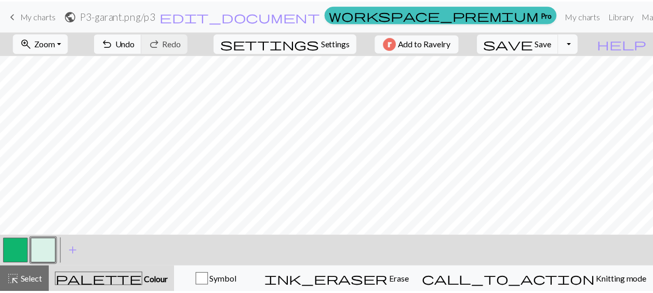
scroll to position [1, 0]
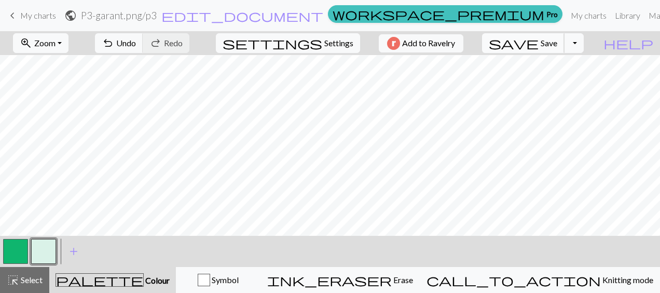
click at [558, 46] on span "Save" at bounding box center [549, 43] width 17 height 10
click at [26, 19] on span "My charts" at bounding box center [38, 15] width 36 height 10
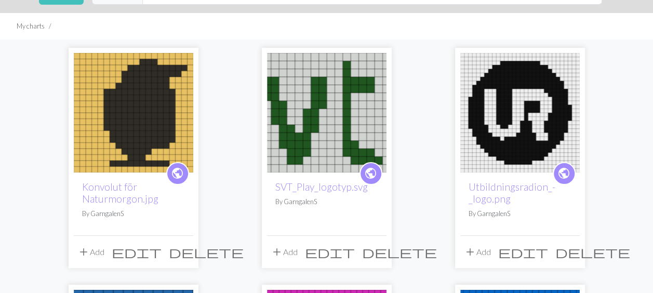
scroll to position [53, 0]
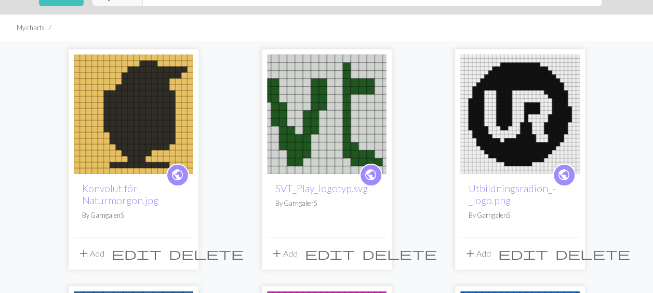
click at [523, 145] on img at bounding box center [519, 114] width 119 height 119
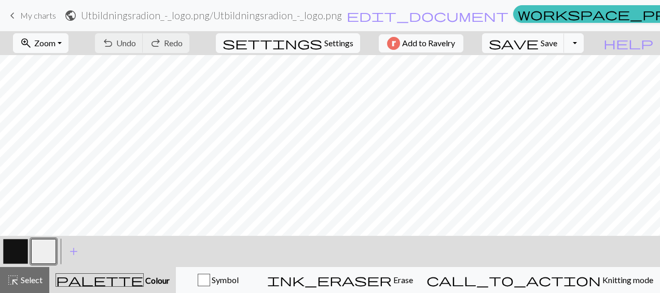
scroll to position [154, 0]
click at [10, 248] on button "button" at bounding box center [15, 251] width 25 height 25
click at [48, 250] on button "button" at bounding box center [43, 251] width 25 height 25
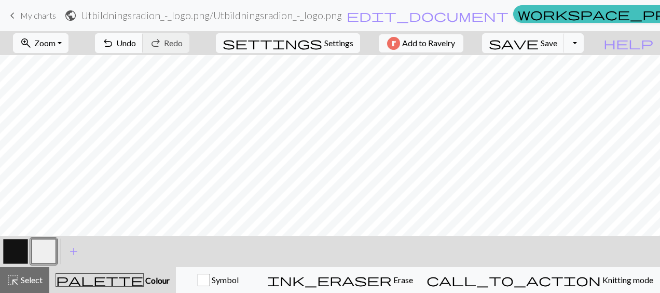
click at [143, 44] on button "undo Undo Undo" at bounding box center [119, 43] width 48 height 20
click at [143, 43] on button "undo Undo Undo" at bounding box center [119, 43] width 48 height 20
click at [41, 246] on button "button" at bounding box center [43, 251] width 25 height 25
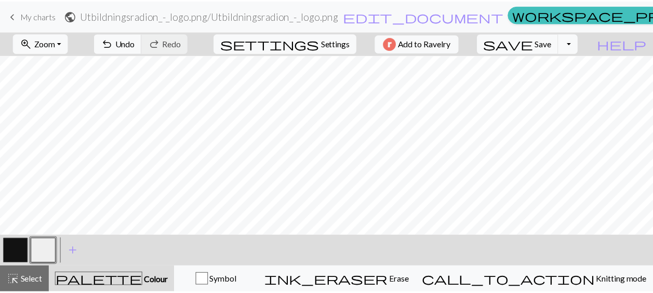
scroll to position [118, 0]
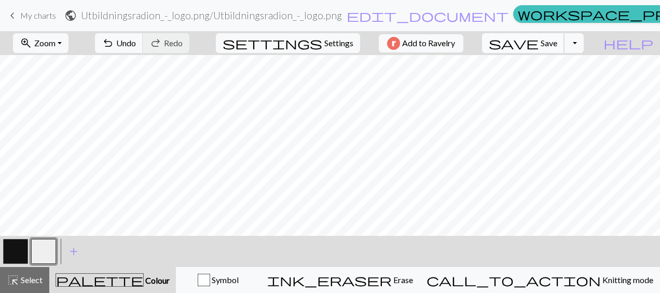
click at [558, 44] on span "Save" at bounding box center [549, 43] width 17 height 10
click at [32, 16] on span "My charts" at bounding box center [38, 15] width 36 height 10
